Goal: Task Accomplishment & Management: Manage account settings

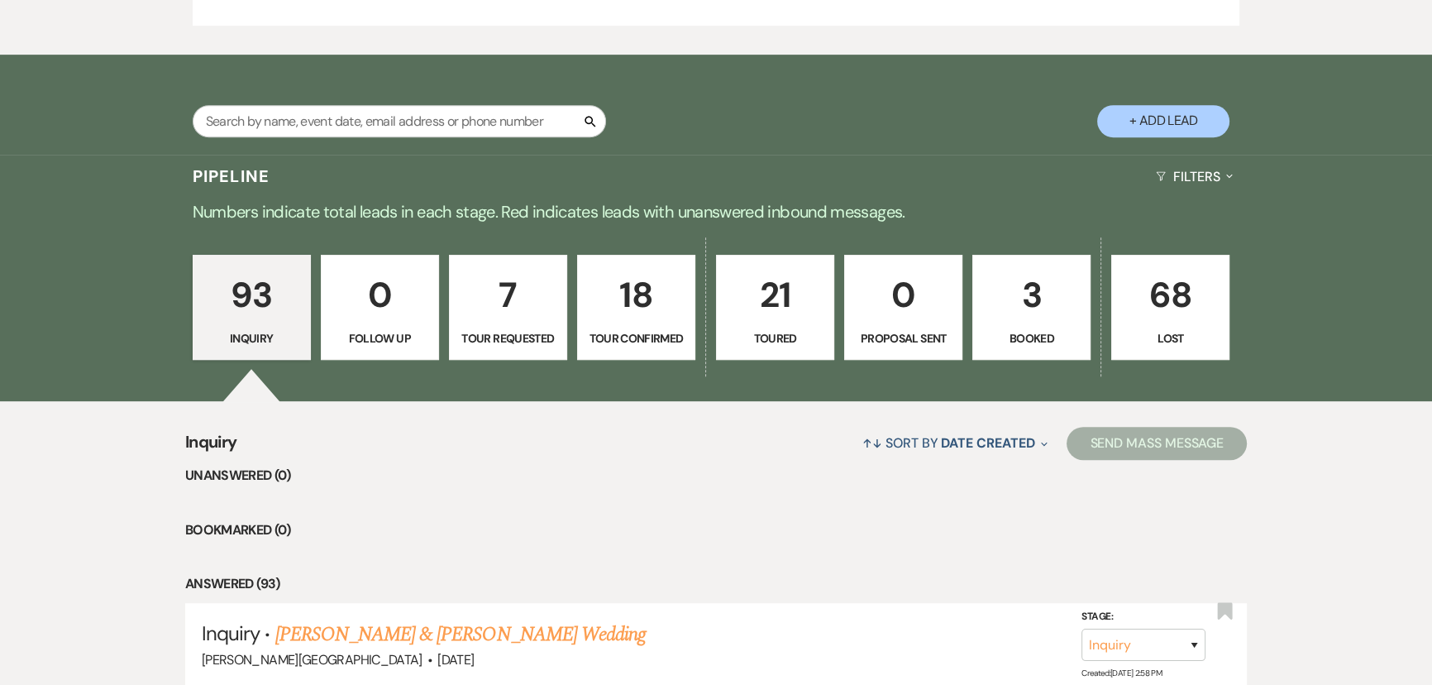
scroll to position [1127, 0]
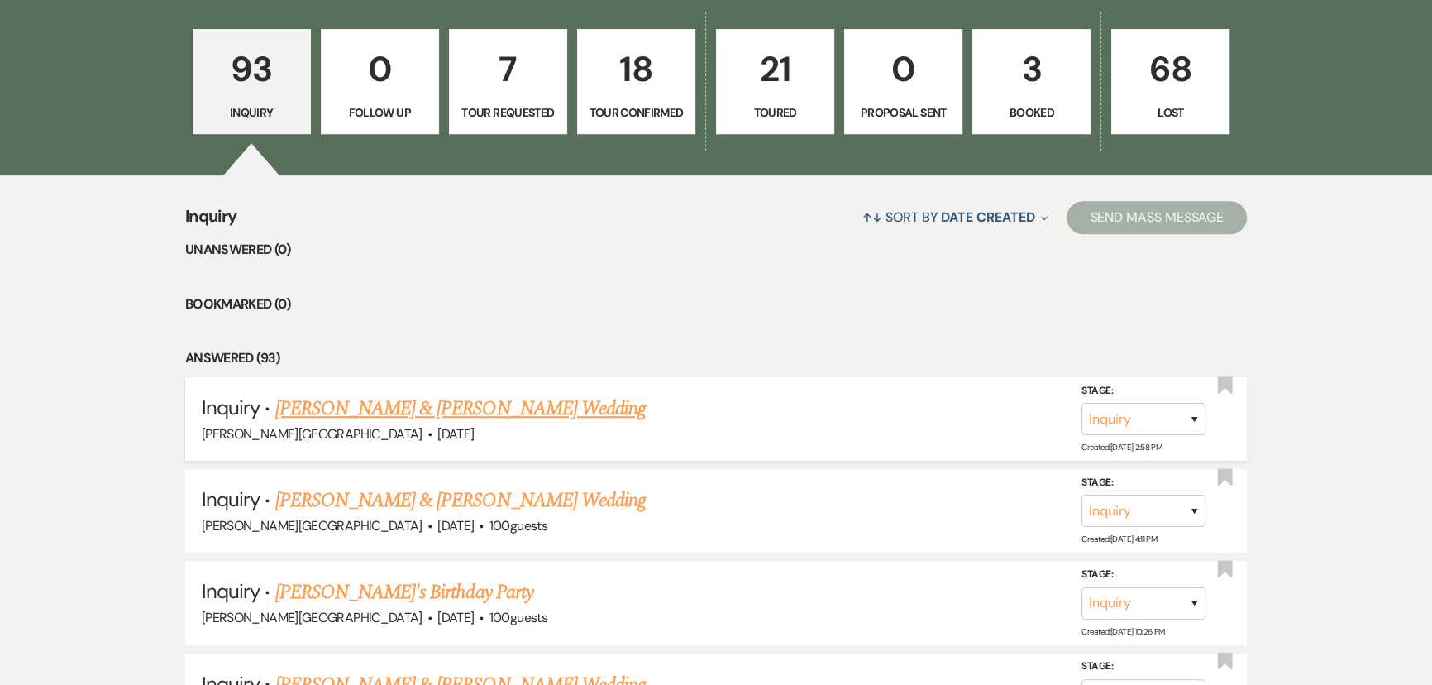
click at [298, 404] on link "[PERSON_NAME] & [PERSON_NAME] Wedding" at bounding box center [460, 409] width 370 height 30
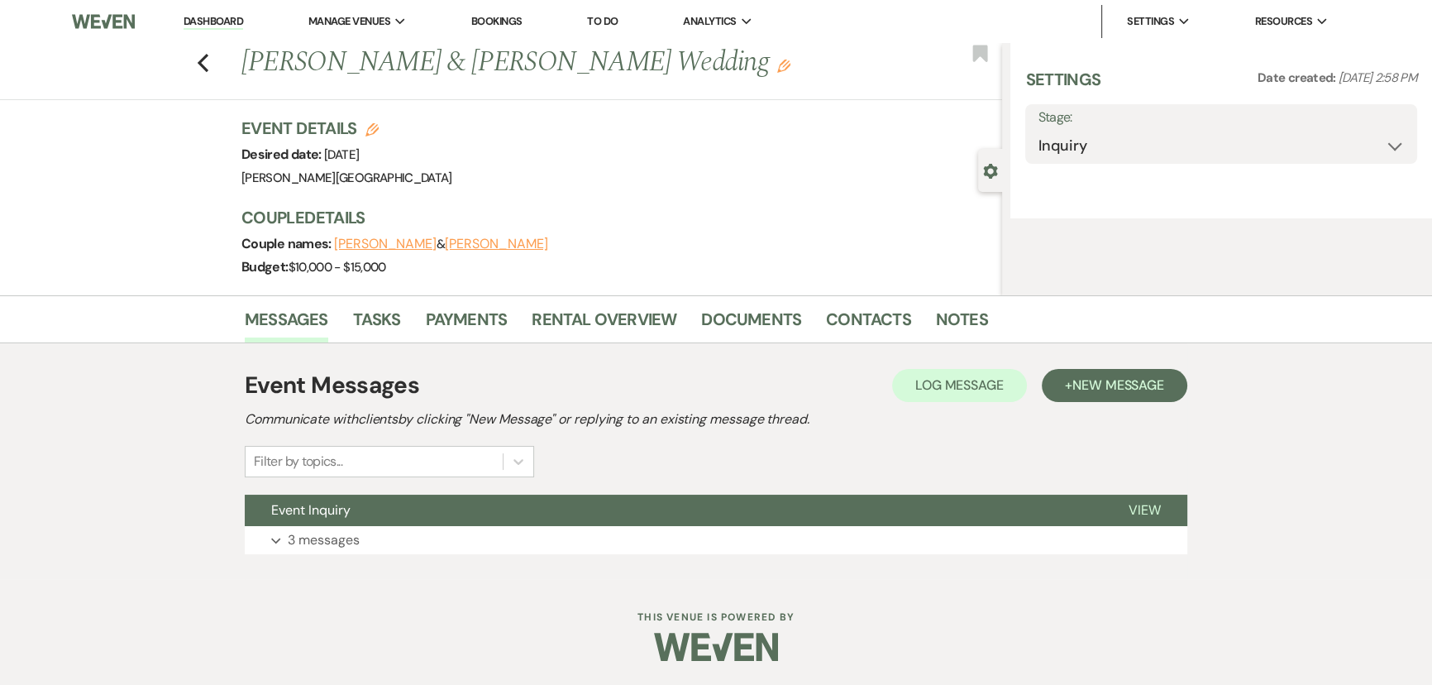
select select "5"
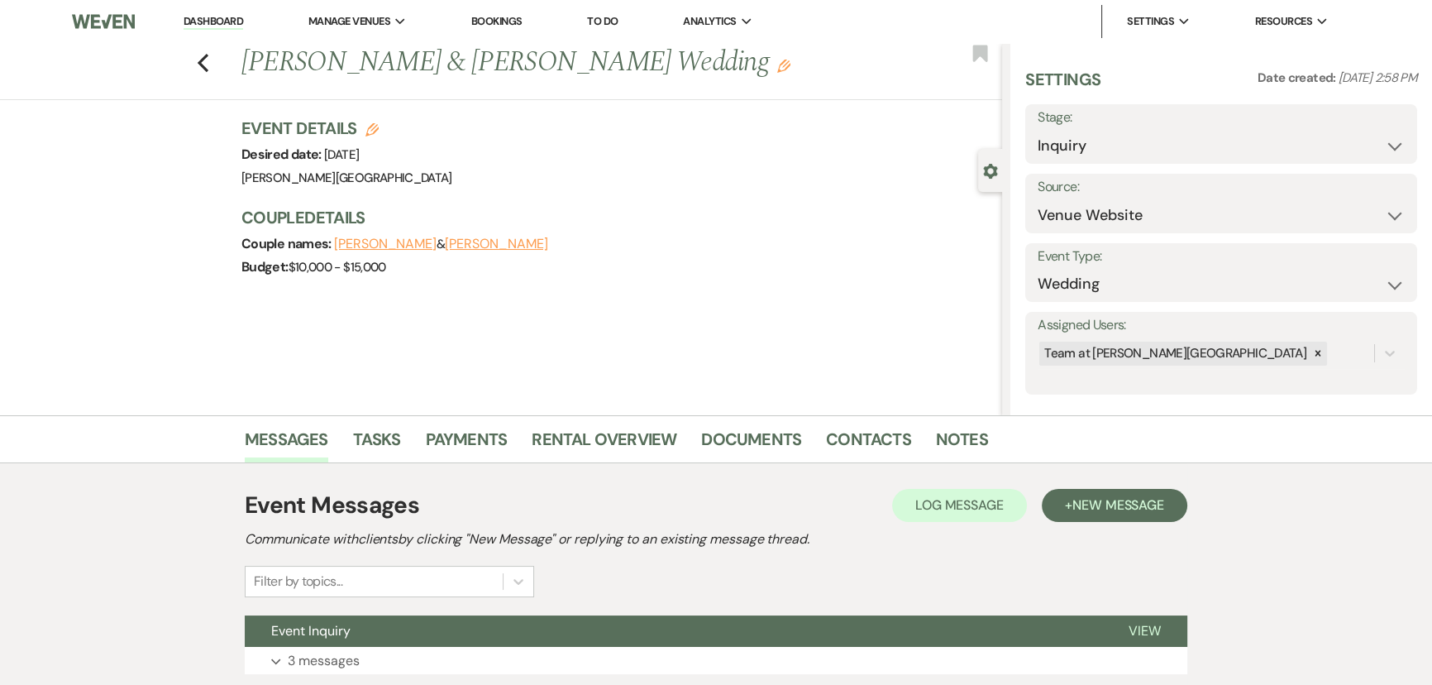
scroll to position [119, 0]
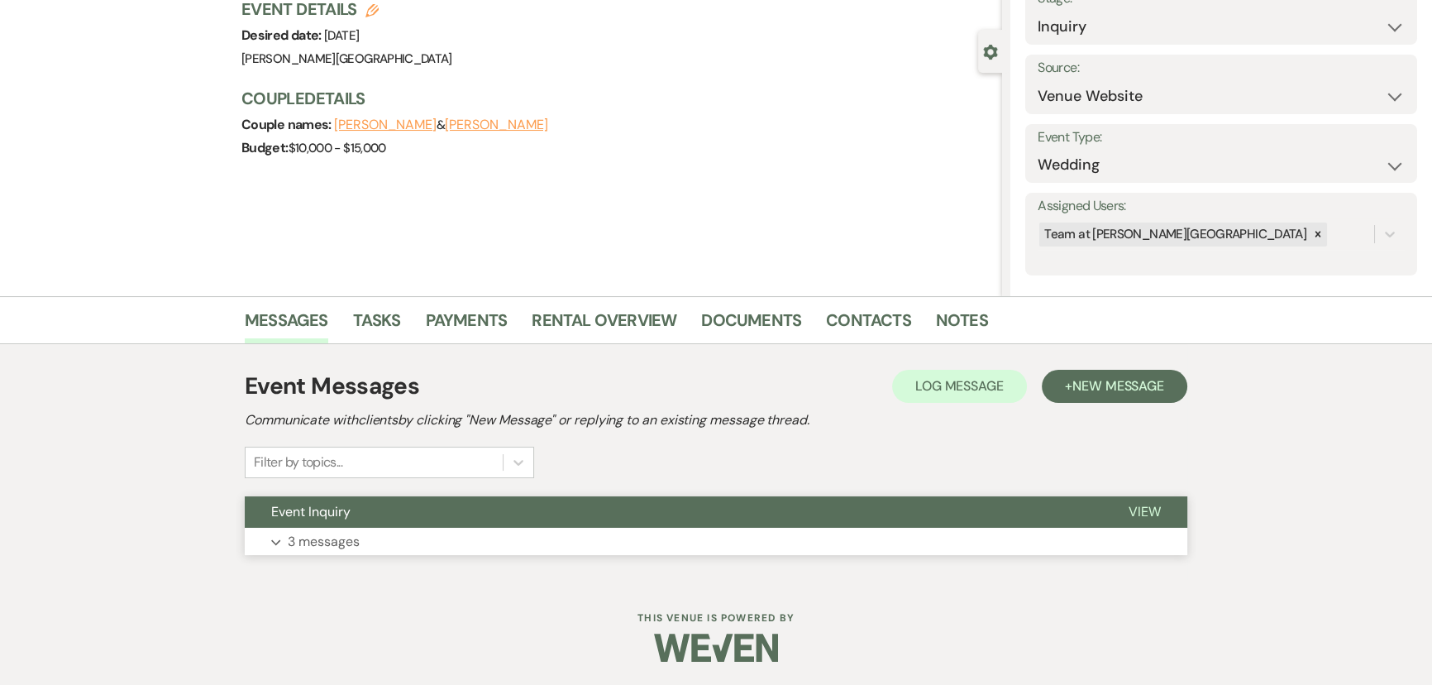
click at [273, 546] on button "Expand 3 messages" at bounding box center [716, 541] width 942 height 28
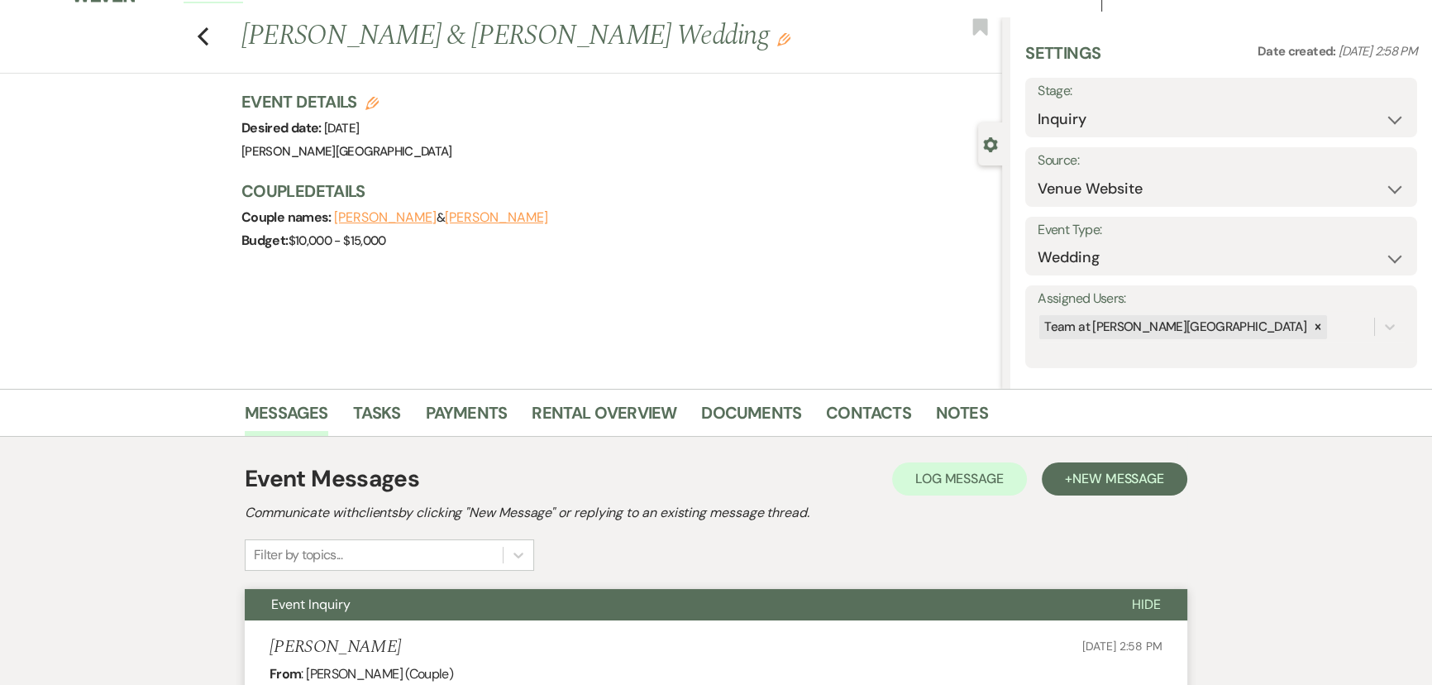
scroll to position [0, 0]
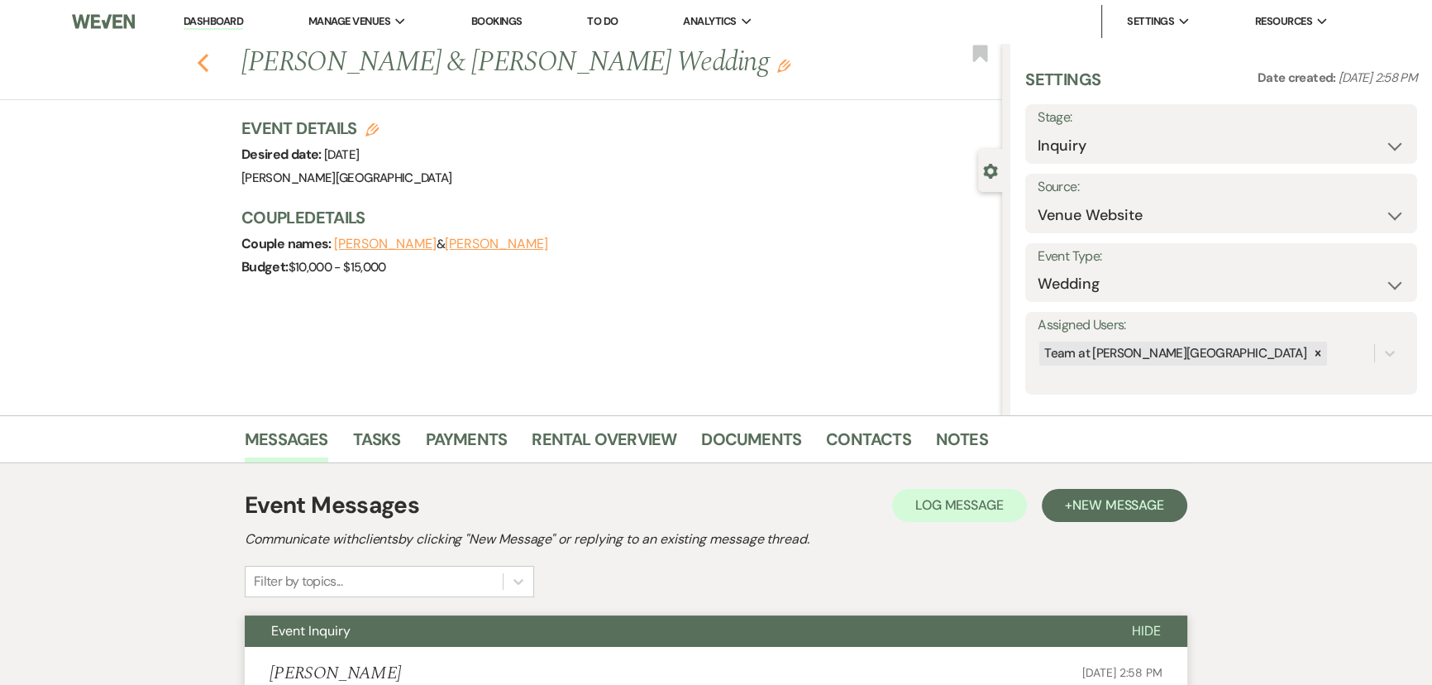
click at [203, 60] on icon "Previous" at bounding box center [203, 63] width 12 height 20
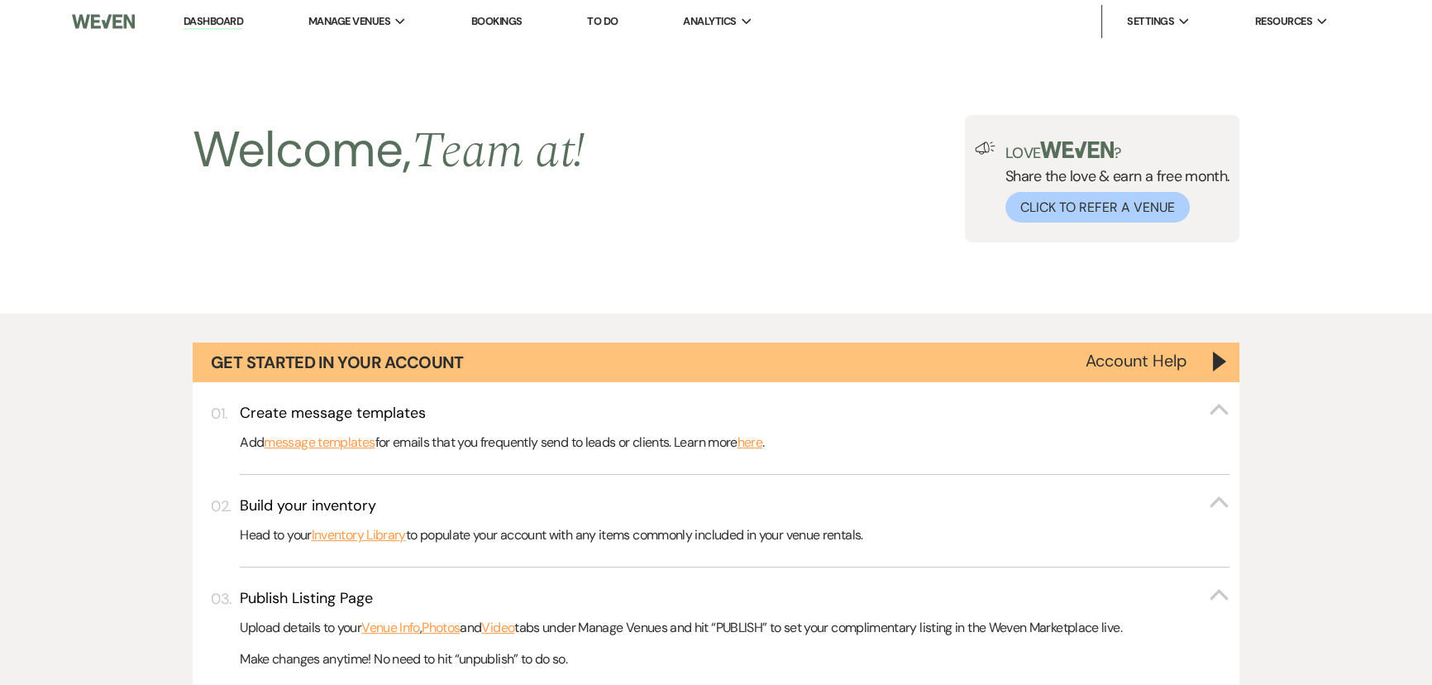
scroll to position [1127, 0]
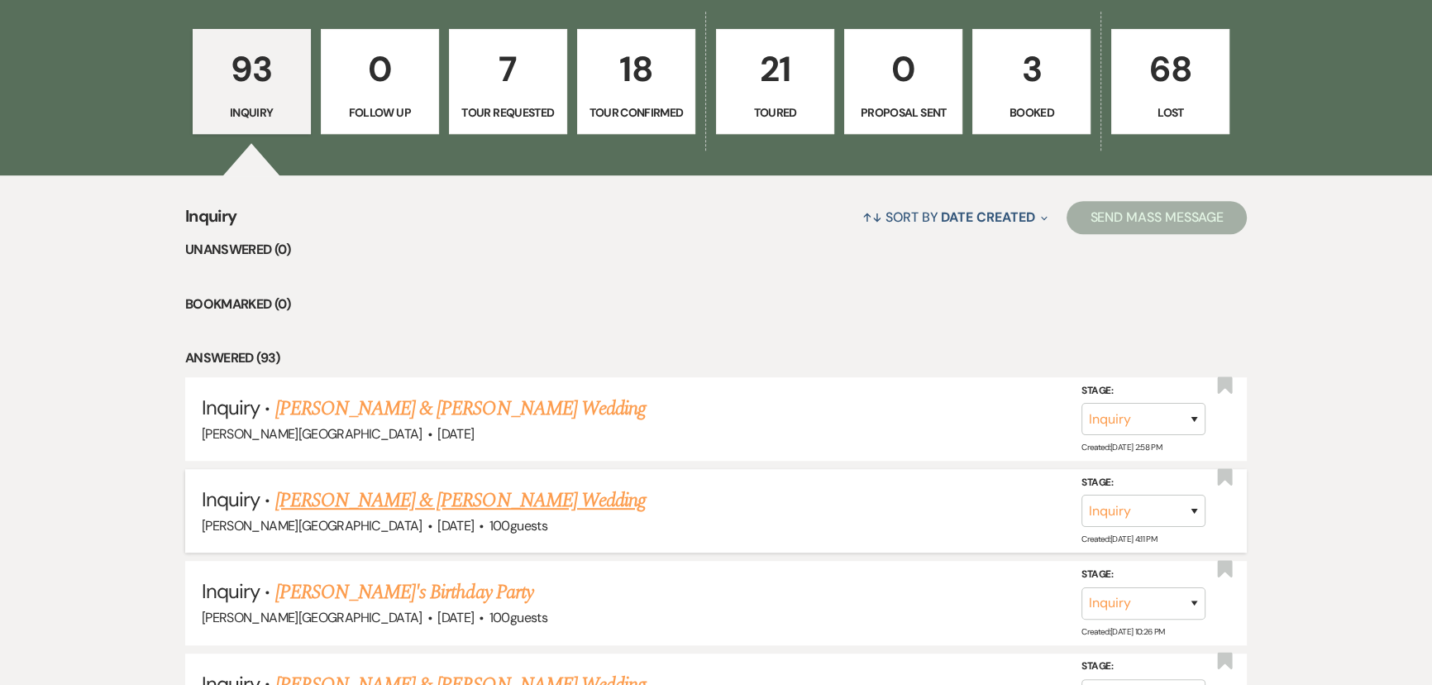
click at [382, 499] on link "[PERSON_NAME] & [PERSON_NAME] Wedding" at bounding box center [460, 500] width 370 height 30
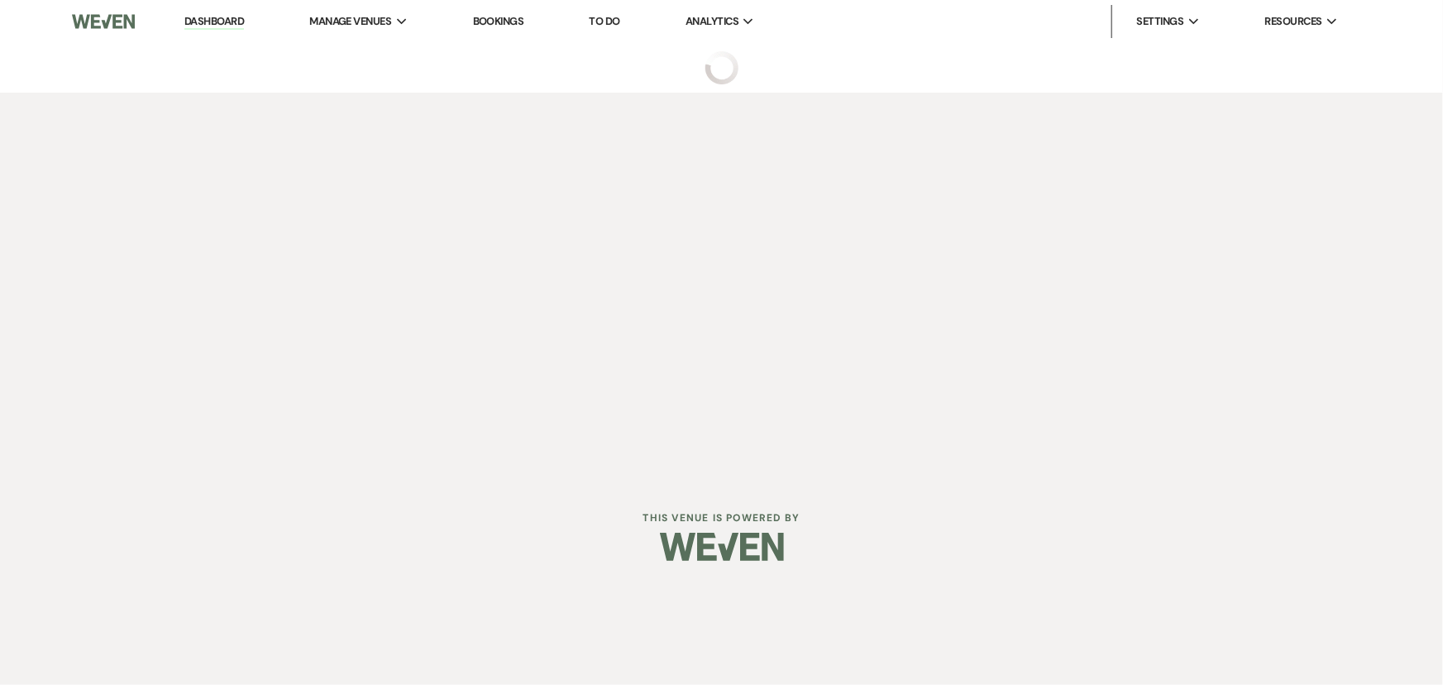
select select "5"
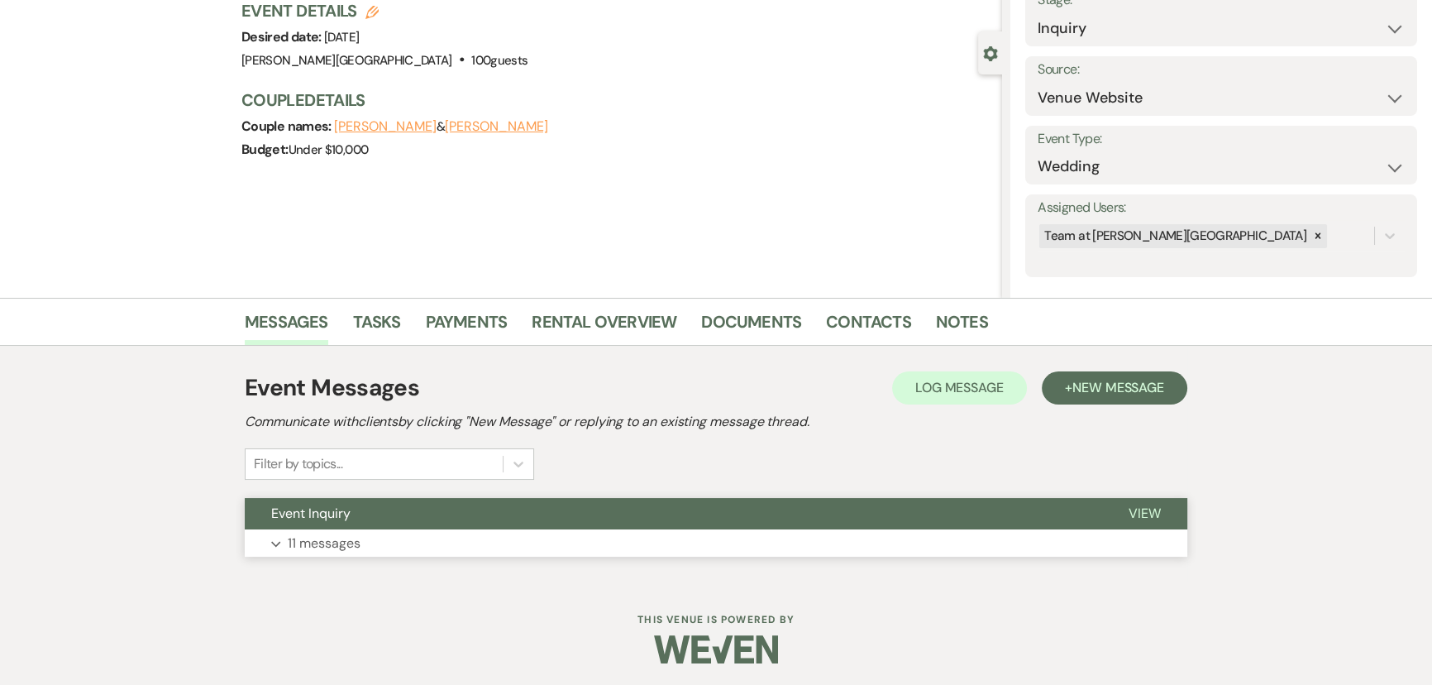
scroll to position [119, 0]
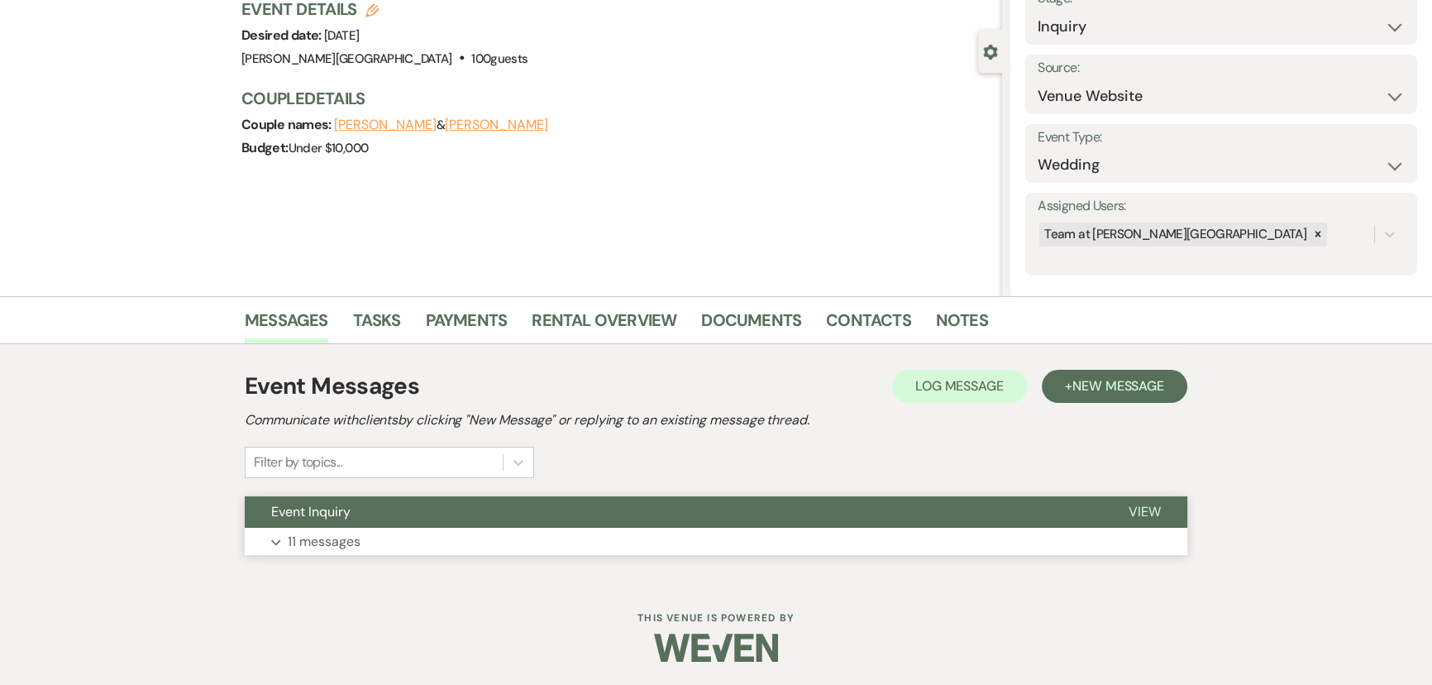
click at [265, 528] on button "Expand 11 messages" at bounding box center [716, 541] width 942 height 28
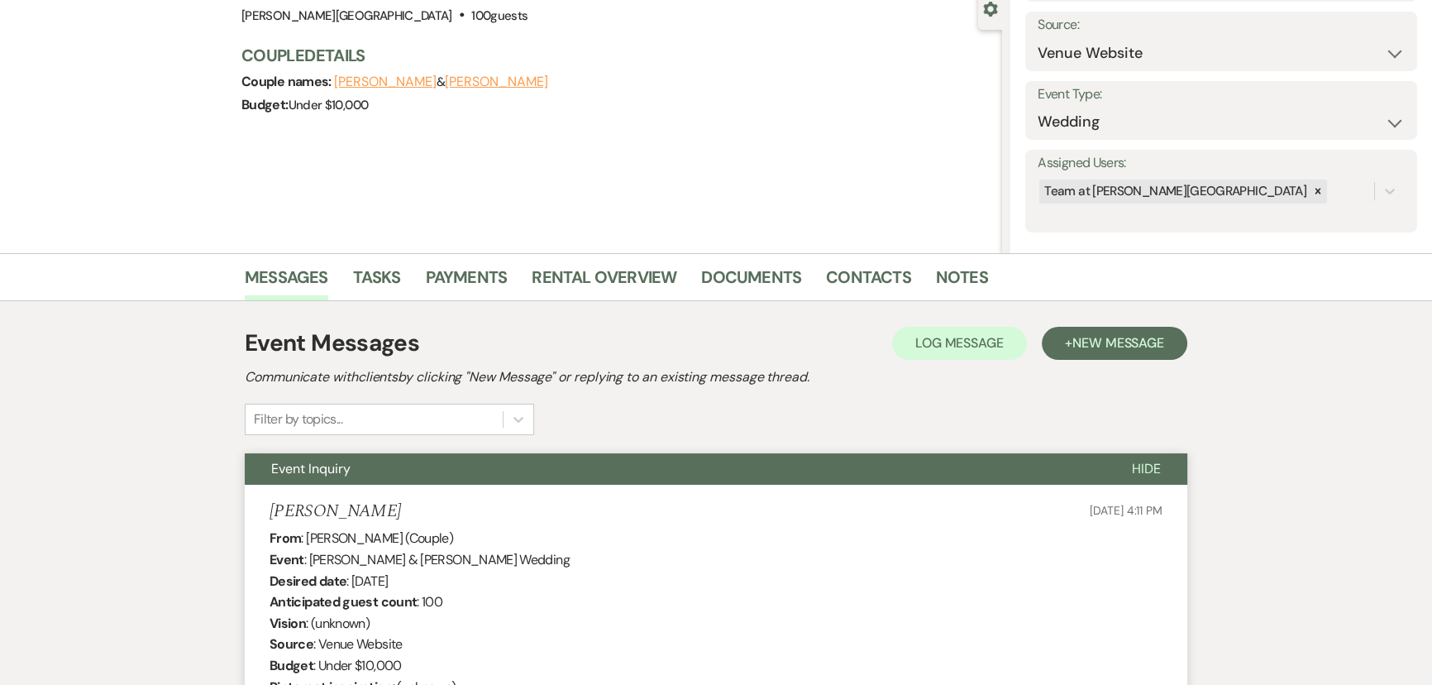
scroll to position [0, 0]
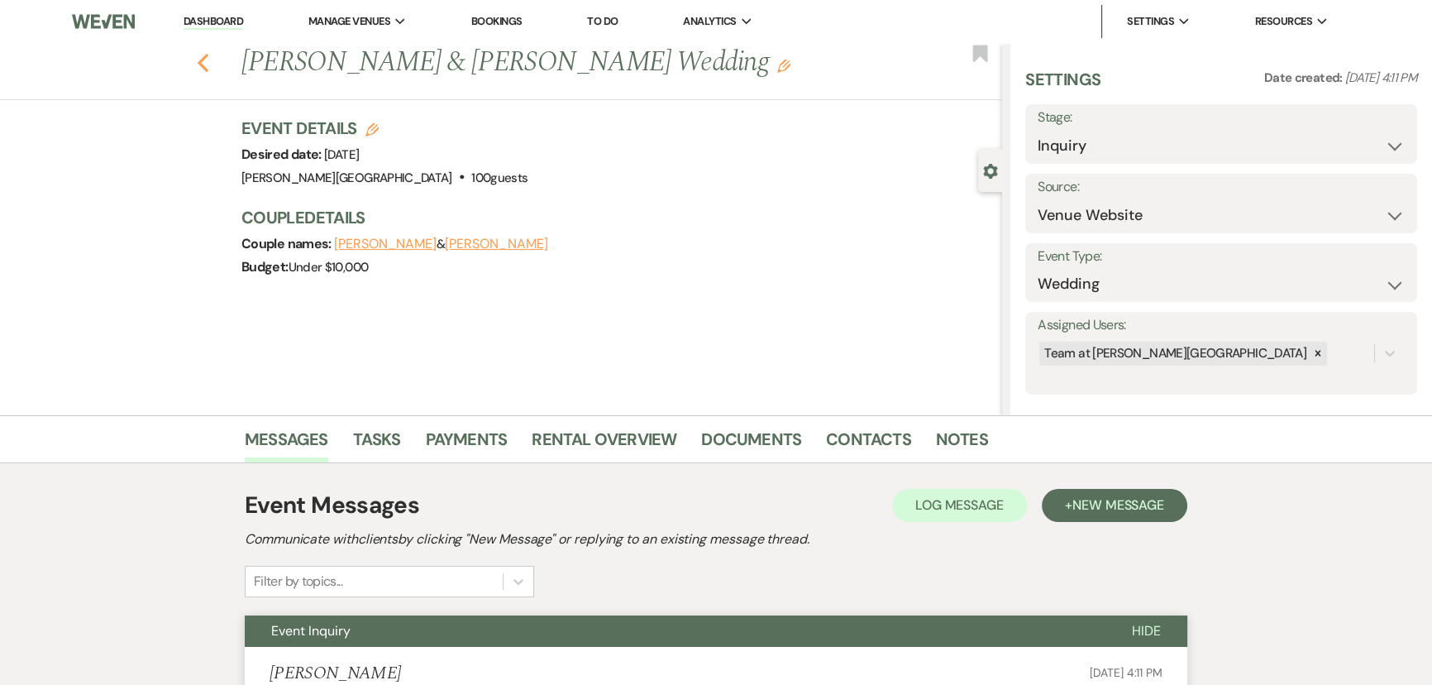
click at [203, 60] on icon "Previous" at bounding box center [203, 63] width 12 height 20
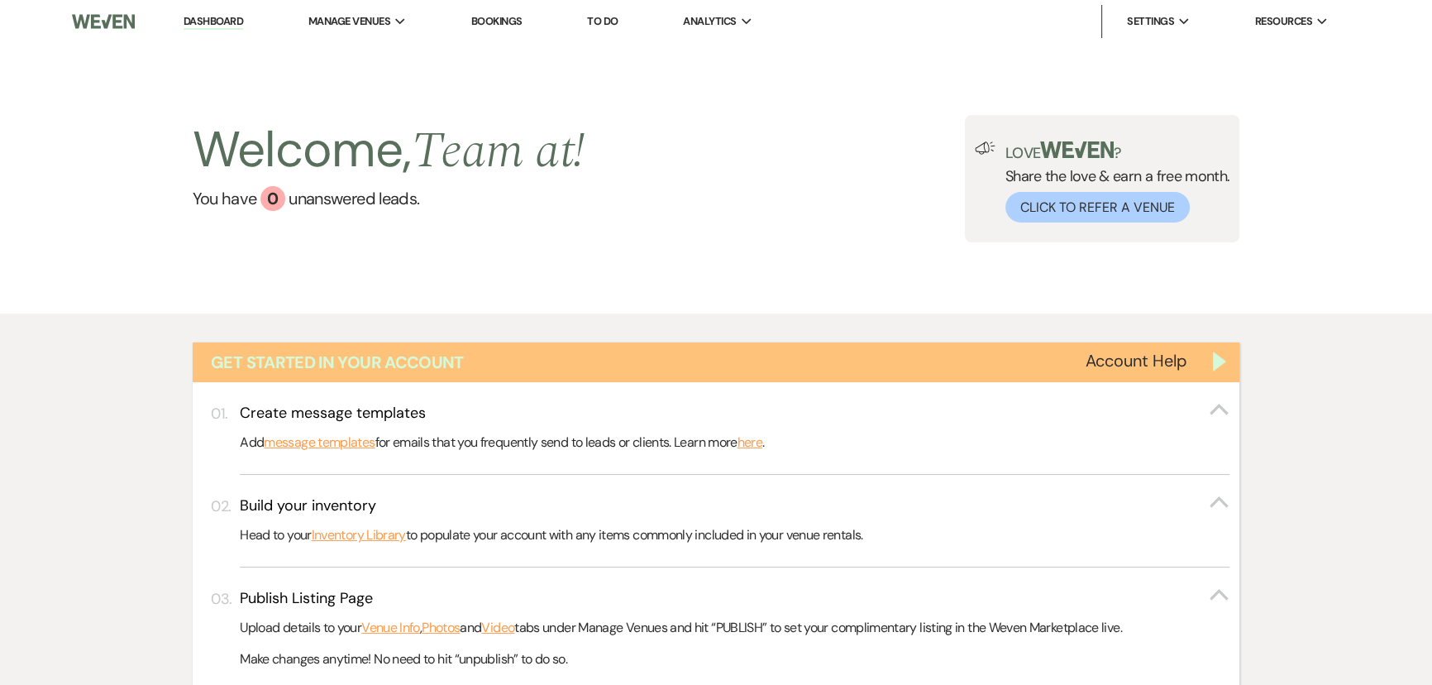
click at [1215, 355] on div "Get Started in Your Account" at bounding box center [716, 362] width 1047 height 40
